Goal: Task Accomplishment & Management: Use online tool/utility

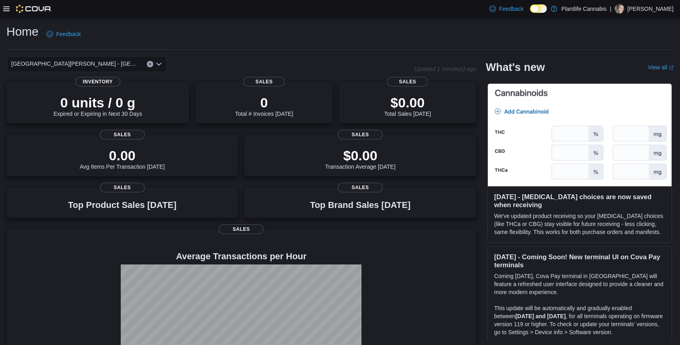
click at [7, 9] on icon at bounding box center [6, 9] width 6 height 6
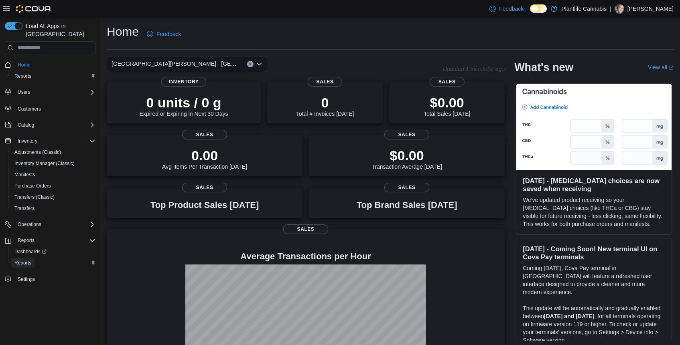
click at [28, 260] on span "Reports" at bounding box center [22, 263] width 17 height 6
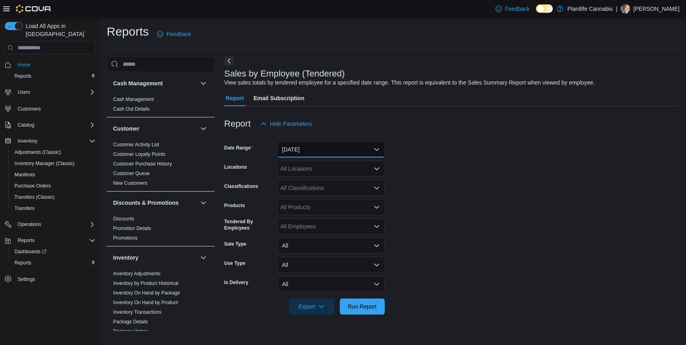
click at [314, 148] on button "Yesterday" at bounding box center [330, 150] width 107 height 16
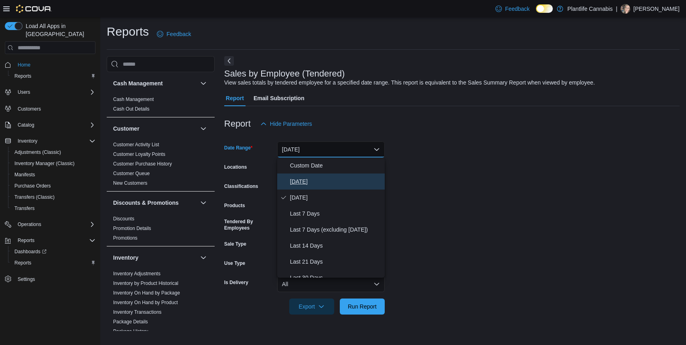
click at [302, 180] on span "Today" at bounding box center [335, 182] width 91 height 10
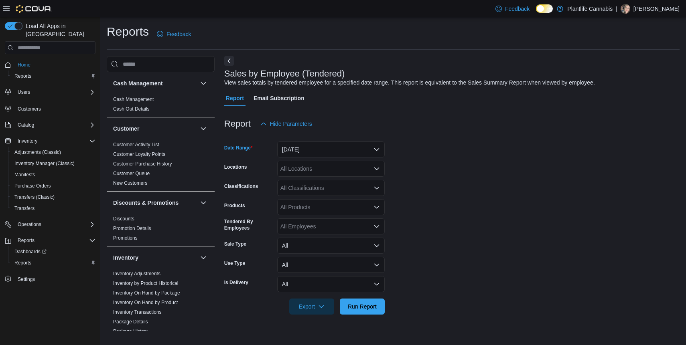
click at [308, 168] on div "All Locations" at bounding box center [330, 169] width 107 height 16
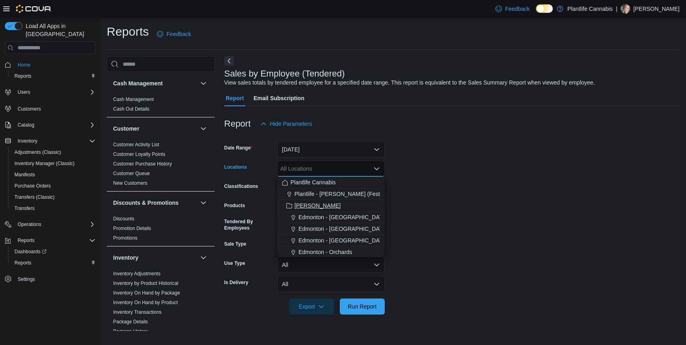
click at [296, 207] on span "Ashton" at bounding box center [317, 206] width 46 height 8
click at [453, 221] on form "Date Range Today Locations Ashton Combo box. Selected. Ashton. Press Backspace …" at bounding box center [451, 223] width 455 height 183
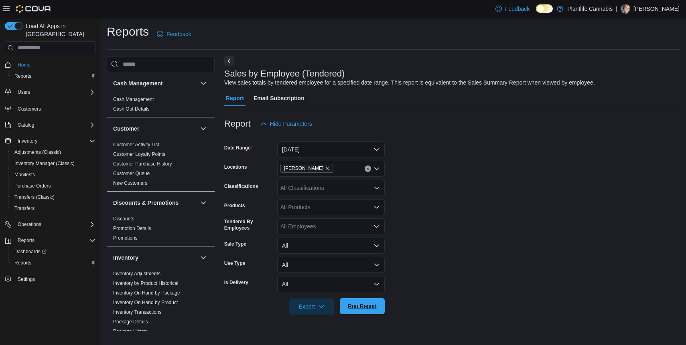
click at [371, 304] on span "Run Report" at bounding box center [362, 306] width 29 height 8
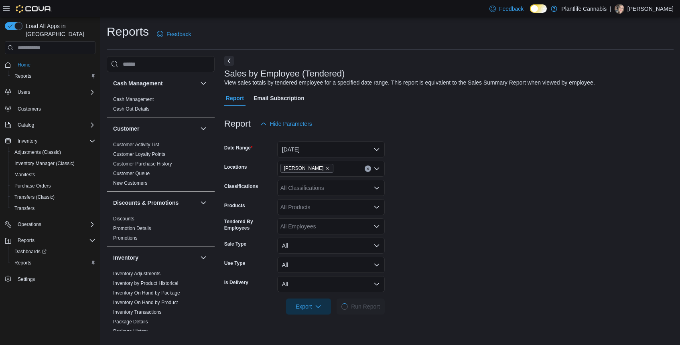
click at [6, 11] on icon at bounding box center [6, 9] width 6 height 6
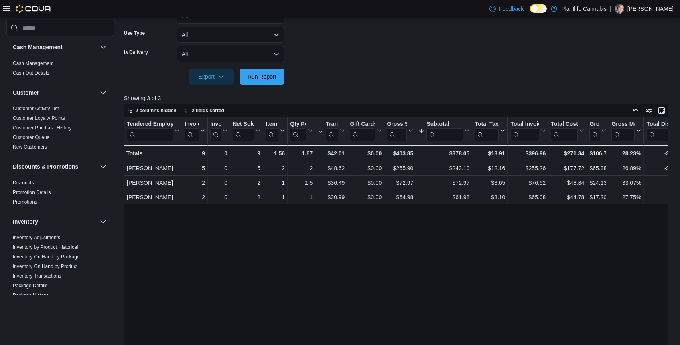
scroll to position [229, 0]
